Goal: Information Seeking & Learning: Learn about a topic

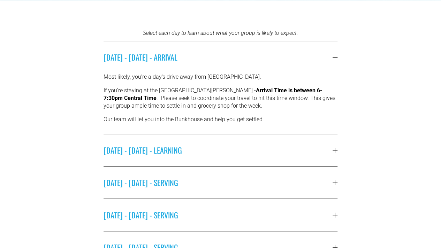
scroll to position [164, 0]
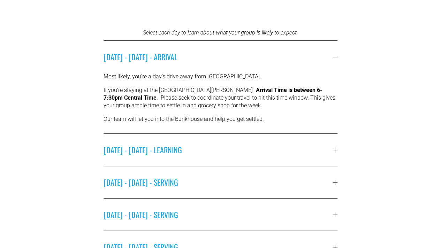
click at [148, 156] on span "[DATE] - [DATE] - LEARNING" at bounding box center [218, 149] width 229 height 11
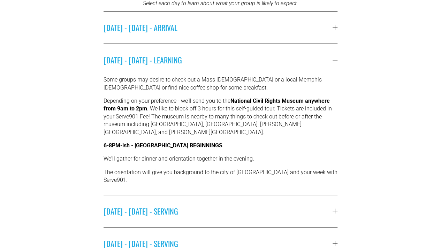
scroll to position [229, 0]
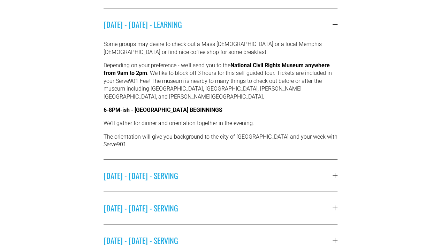
click at [148, 170] on span "[DATE] - [DATE] - SERVING" at bounding box center [218, 175] width 229 height 11
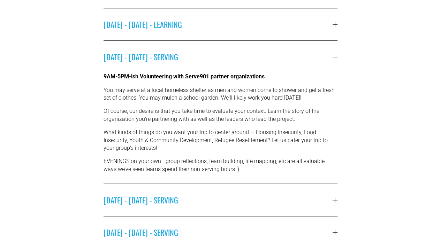
click at [176, 198] on span "[DATE] - [DATE] - SERVING" at bounding box center [218, 200] width 229 height 11
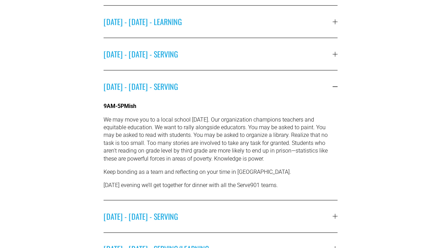
scroll to position [231, 0]
click at [161, 66] on button "[DATE] - [DATE] - SERVING" at bounding box center [221, 54] width 234 height 32
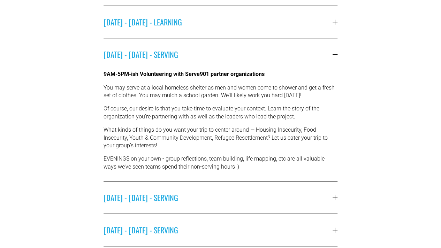
click at [172, 190] on button "[DATE] - [DATE] - SERVING" at bounding box center [221, 198] width 234 height 32
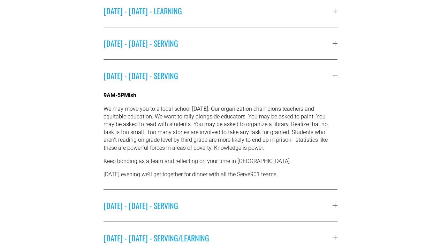
scroll to position [244, 0]
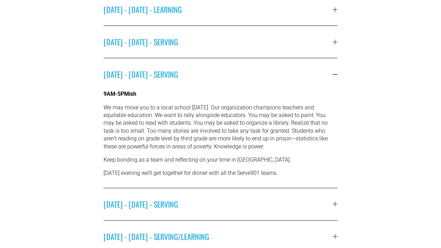
click at [248, 80] on span "[DATE] - [DATE] - SERVING" at bounding box center [218, 74] width 229 height 11
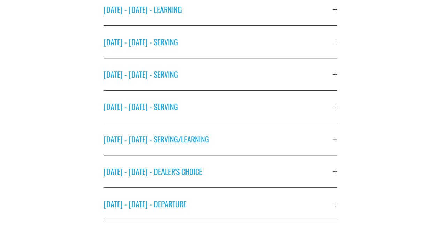
click at [227, 112] on span "[DATE] - [DATE] - SERVING" at bounding box center [218, 106] width 229 height 11
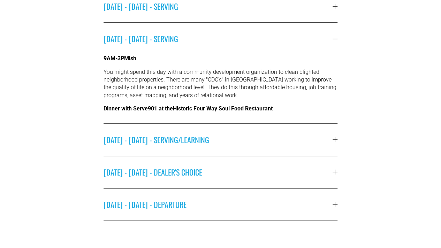
scroll to position [312, 0]
click at [235, 136] on button "[DATE] - [DATE] - SERVING/LEARNING" at bounding box center [221, 139] width 234 height 32
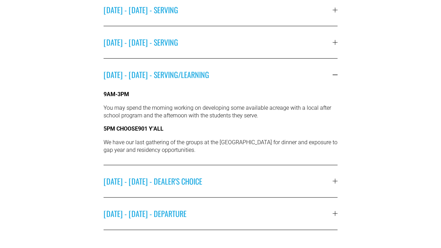
scroll to position [309, 0]
click at [243, 178] on span "[DATE] - [DATE] - DEALER'S CHOICE" at bounding box center [218, 180] width 229 height 11
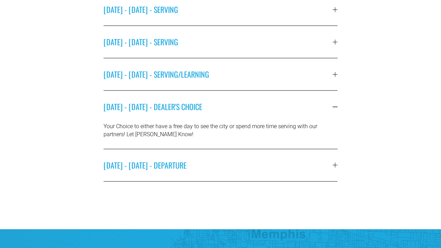
click at [245, 171] on span "[DATE] - [DATE] - DEPARTURE" at bounding box center [218, 165] width 229 height 11
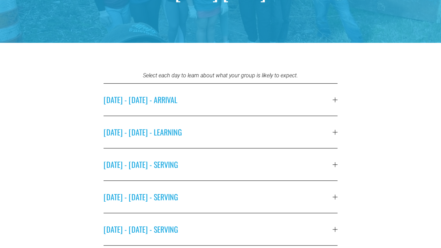
scroll to position [0, 0]
